Goal: Transaction & Acquisition: Purchase product/service

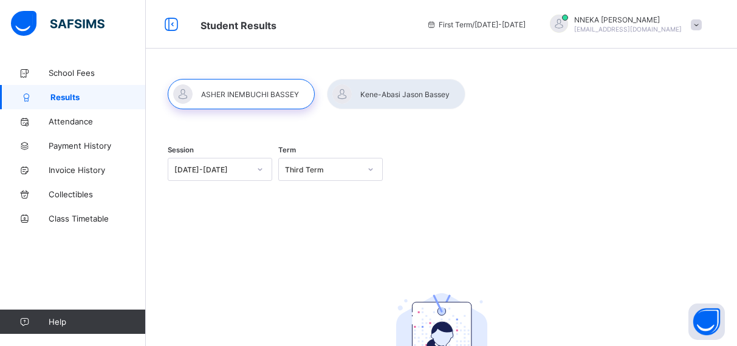
click at [395, 85] on div at bounding box center [396, 94] width 139 height 30
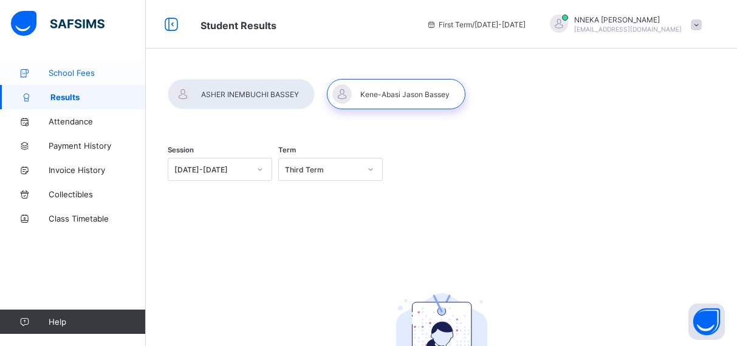
click at [74, 75] on span "School Fees" at bounding box center [97, 73] width 97 height 10
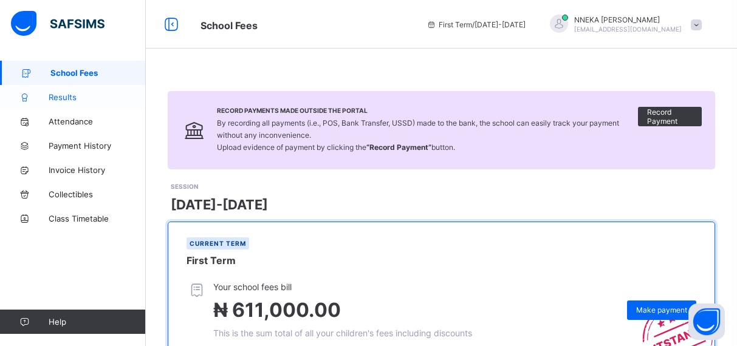
click at [72, 98] on span "Results" at bounding box center [97, 97] width 97 height 10
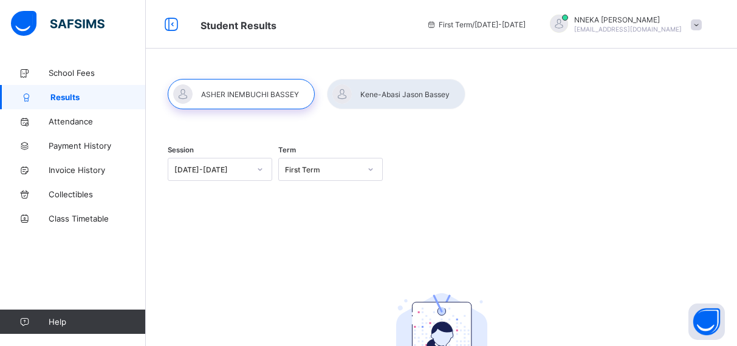
click at [404, 98] on div at bounding box center [396, 94] width 139 height 30
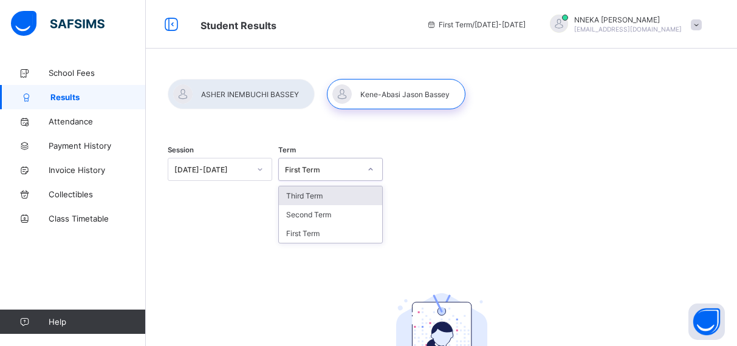
click at [370, 173] on icon at bounding box center [370, 169] width 7 height 12
click at [357, 198] on div "Third Term" at bounding box center [330, 196] width 103 height 19
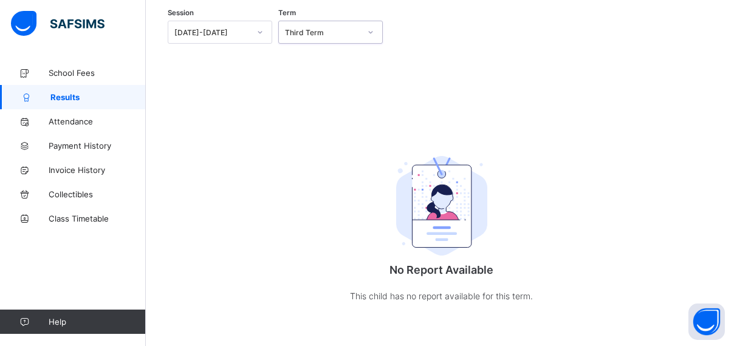
scroll to position [137, 0]
click at [77, 155] on link "Payment History" at bounding box center [73, 146] width 146 height 24
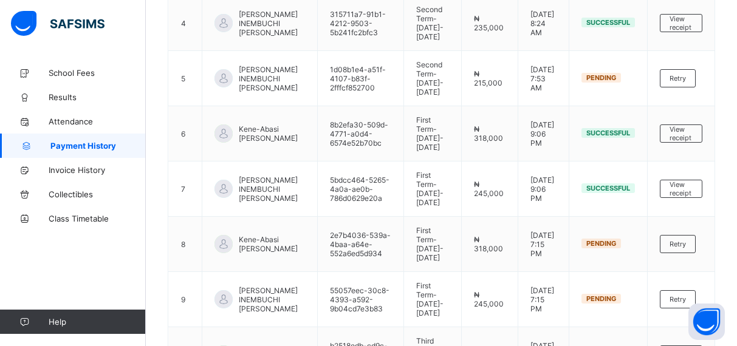
scroll to position [351, 0]
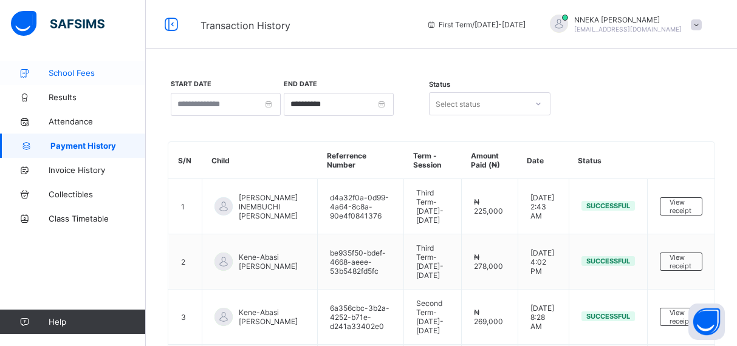
click at [72, 71] on span "School Fees" at bounding box center [97, 73] width 97 height 10
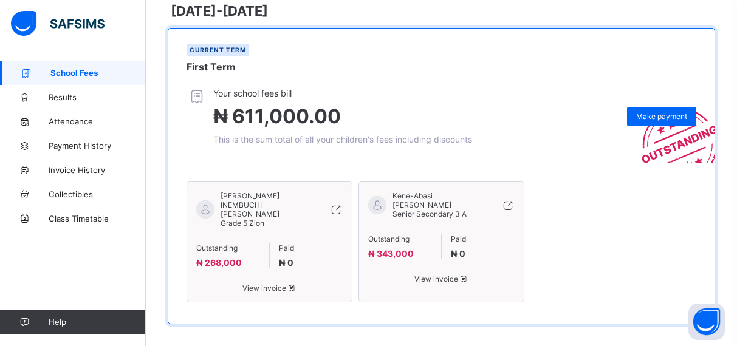
scroll to position [193, 0]
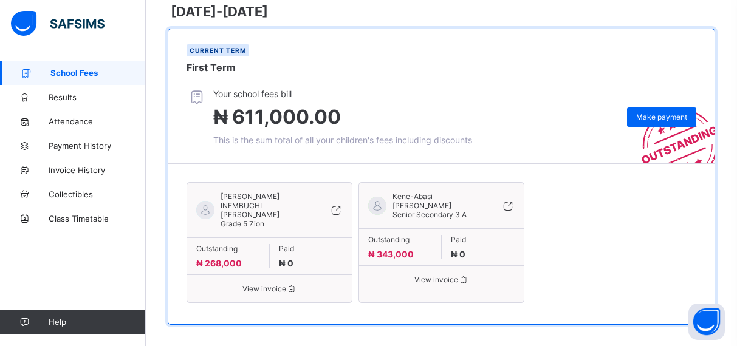
click at [638, 208] on div "[PERSON_NAME] INEMBUCHI BASSEY Grade 5 Zion Outstanding ₦ 268,000 Paid ₦ 0 View…" at bounding box center [442, 244] width 510 height 136
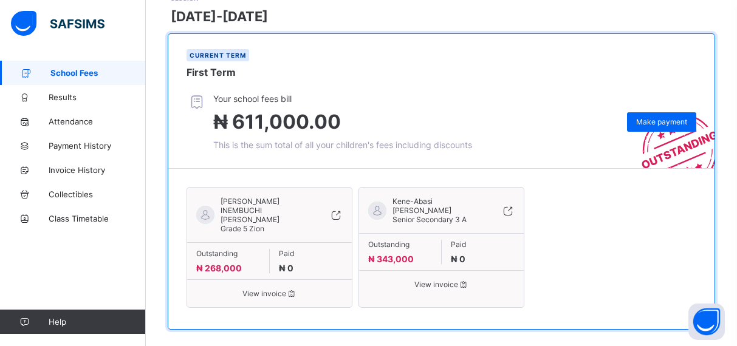
scroll to position [187, 0]
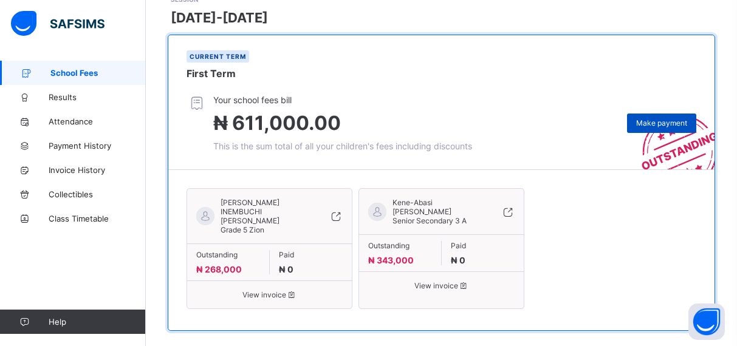
click at [659, 120] on span "Make payment" at bounding box center [661, 123] width 51 height 9
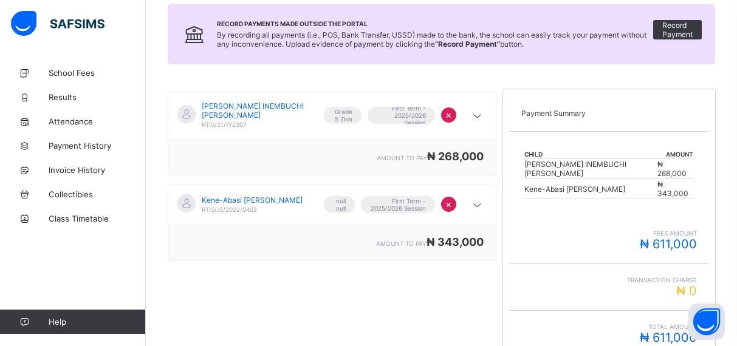
scroll to position [134, 0]
click at [478, 200] on icon at bounding box center [477, 206] width 15 height 12
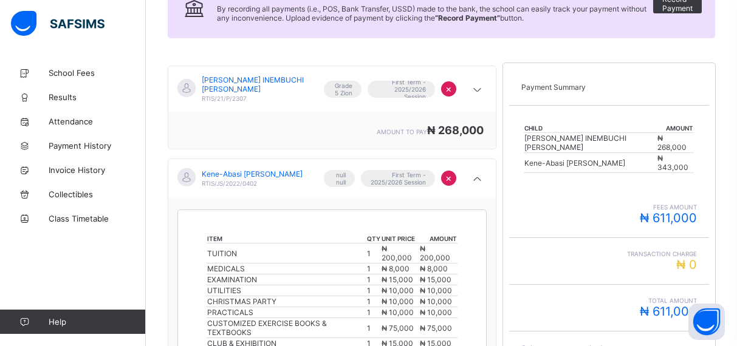
scroll to position [157, 0]
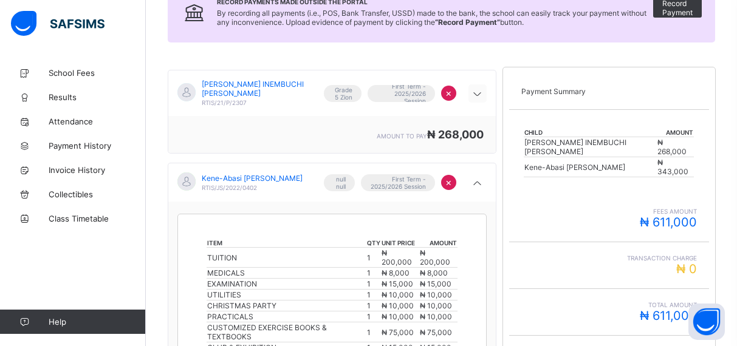
click at [478, 94] on icon at bounding box center [477, 94] width 15 height 12
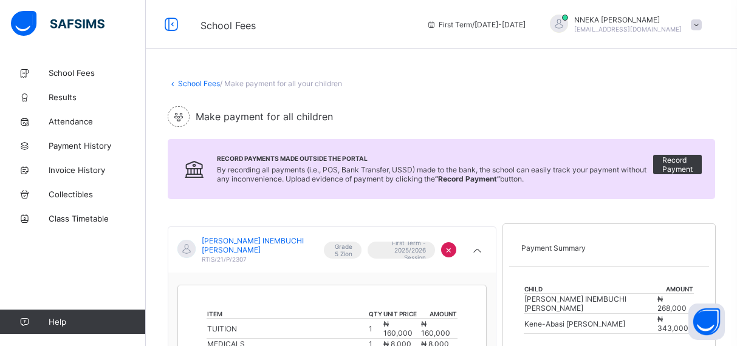
scroll to position [0, 0]
click at [77, 72] on span "School Fees" at bounding box center [97, 73] width 97 height 10
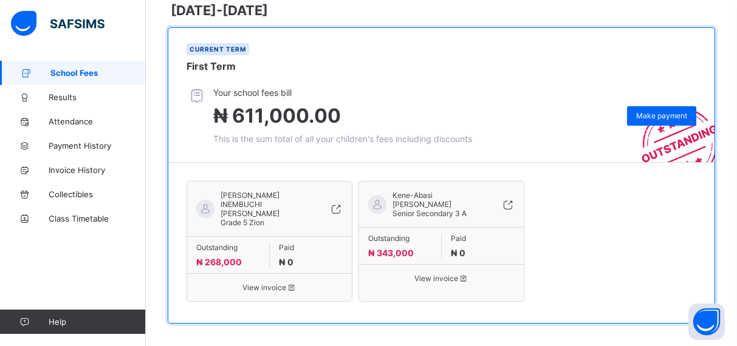
scroll to position [193, 0]
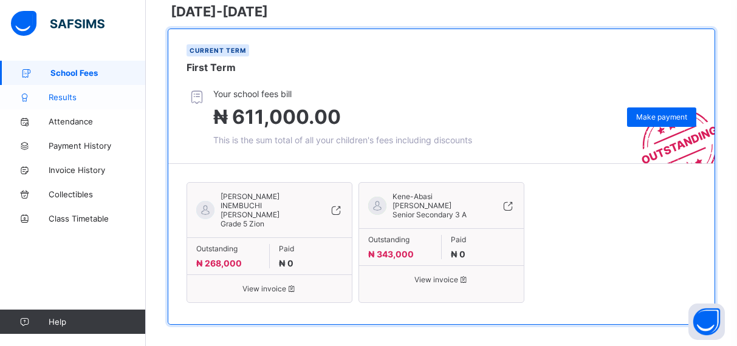
click at [66, 100] on span "Results" at bounding box center [97, 97] width 97 height 10
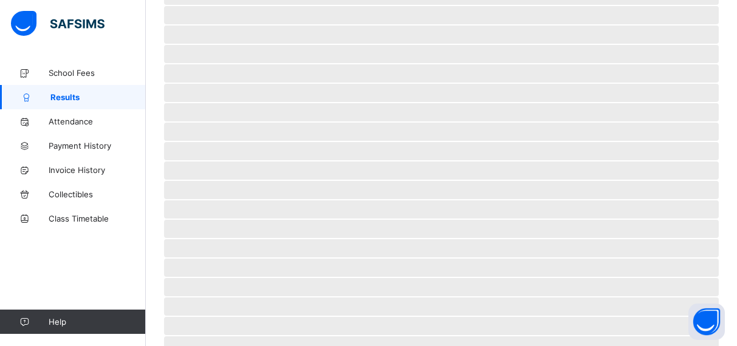
scroll to position [111, 0]
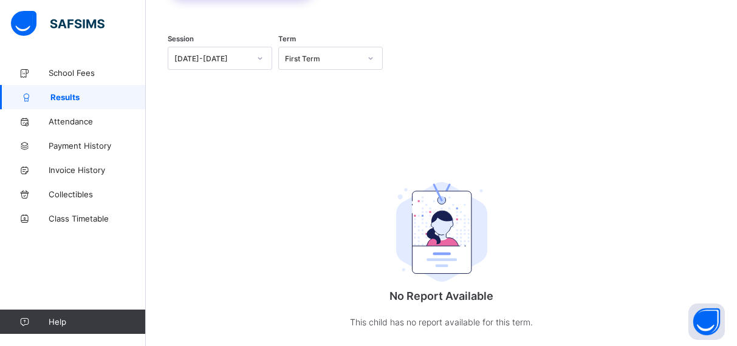
click at [363, 62] on div at bounding box center [370, 58] width 21 height 19
click at [328, 87] on div "Third Term" at bounding box center [330, 84] width 103 height 19
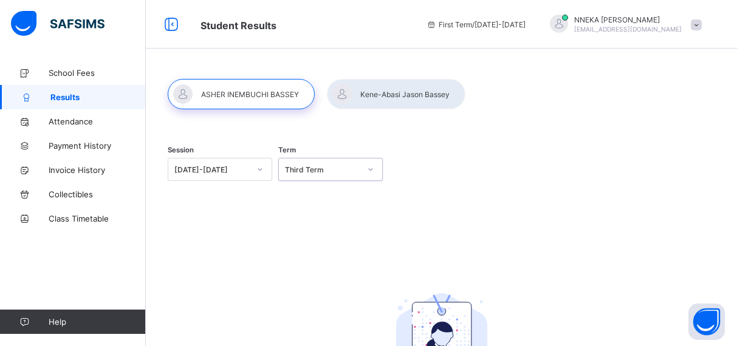
scroll to position [0, 0]
